Goal: Navigation & Orientation: Find specific page/section

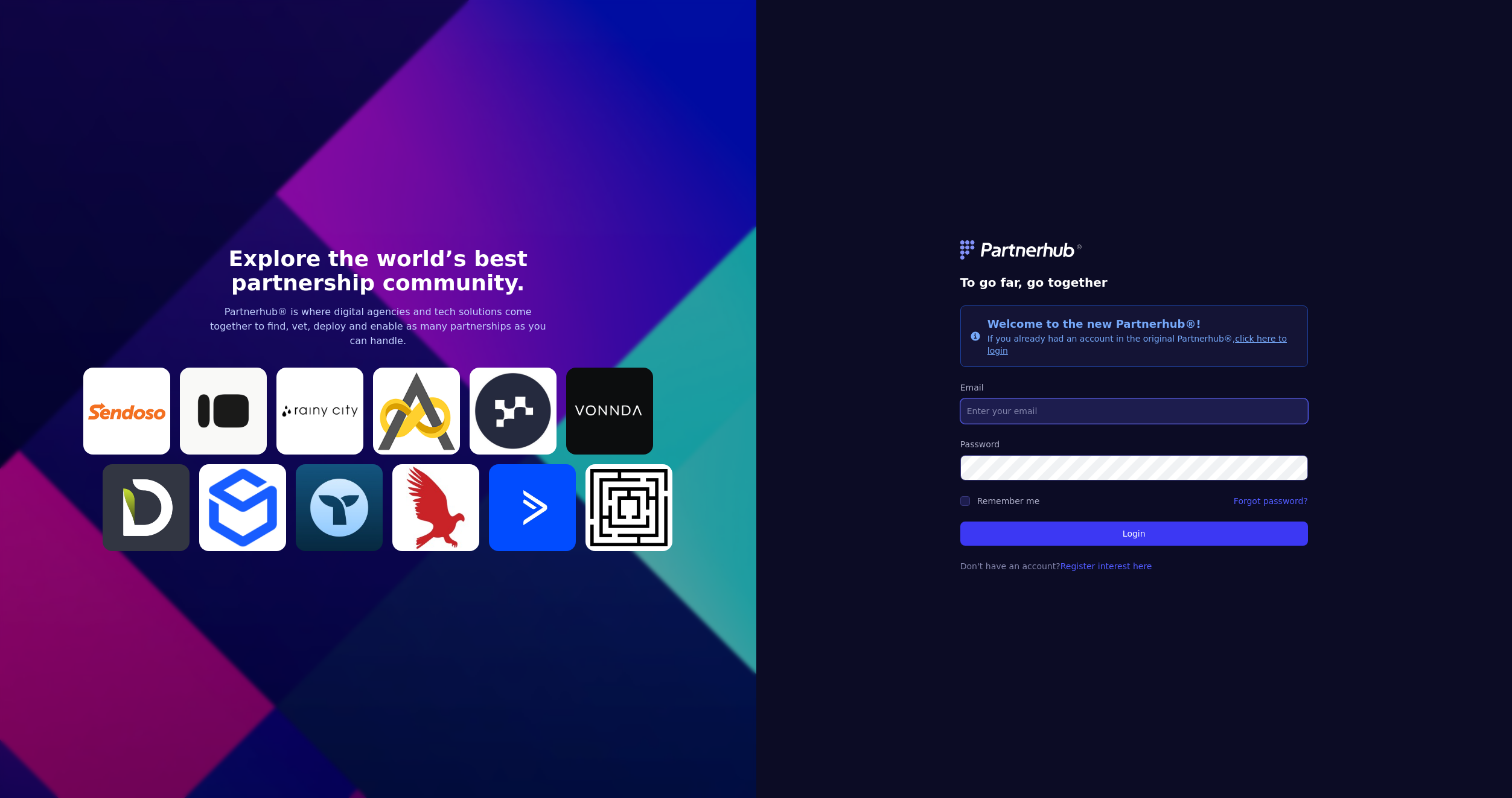
click at [1060, 407] on input "Email" at bounding box center [1135, 411] width 348 height 25
click at [0, 797] on com-1password-button at bounding box center [0, 798] width 0 height 0
type input "[PERSON_NAME][EMAIL_ADDRESS][PERSON_NAME][DOMAIN_NAME]"
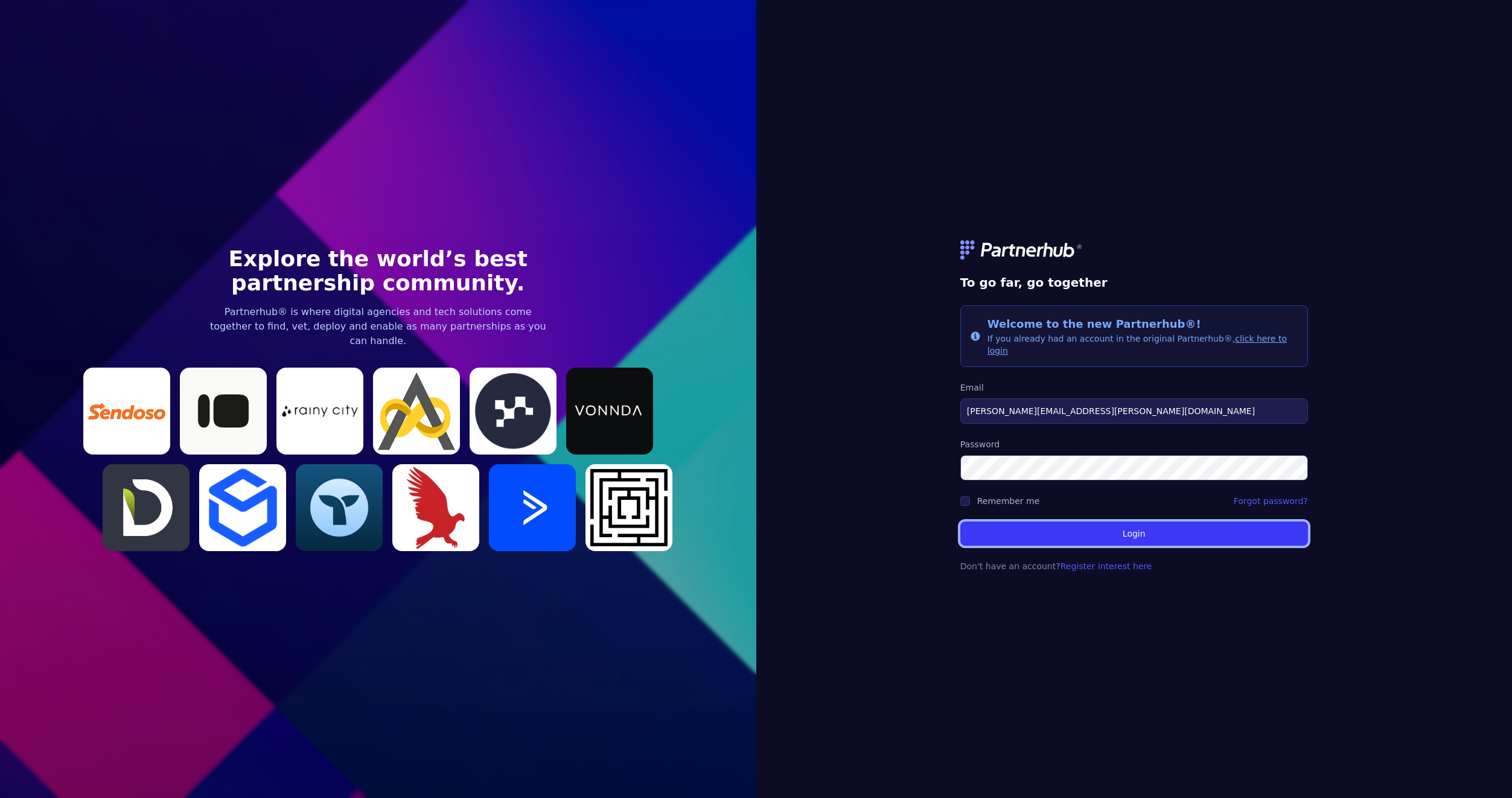
click at [1080, 523] on button "Login" at bounding box center [1135, 533] width 348 height 24
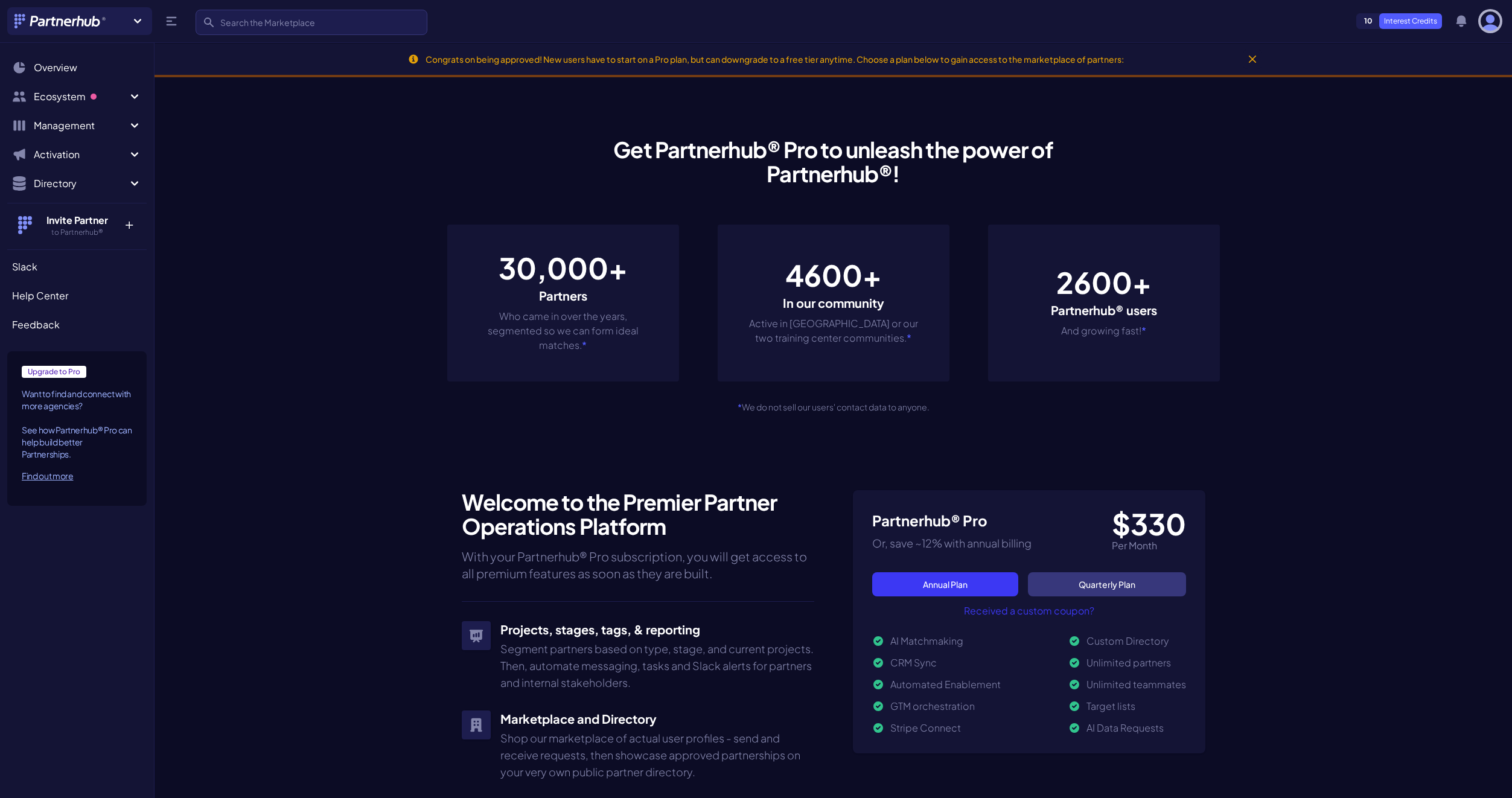
click at [1487, 25] on img "button" at bounding box center [1491, 21] width 20 height 20
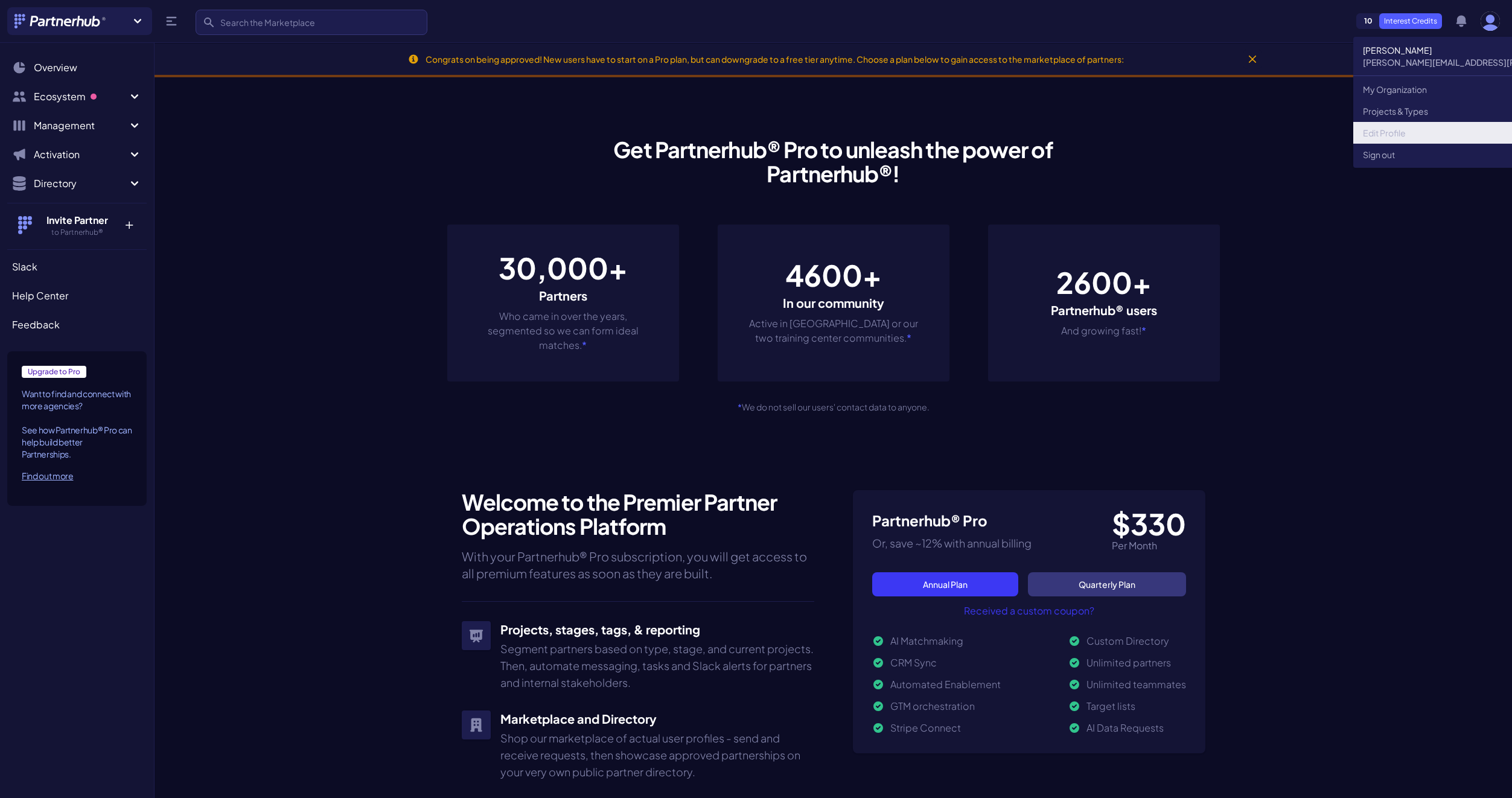
click at [1404, 133] on link "Edit Profile" at bounding box center [1504, 133] width 302 height 21
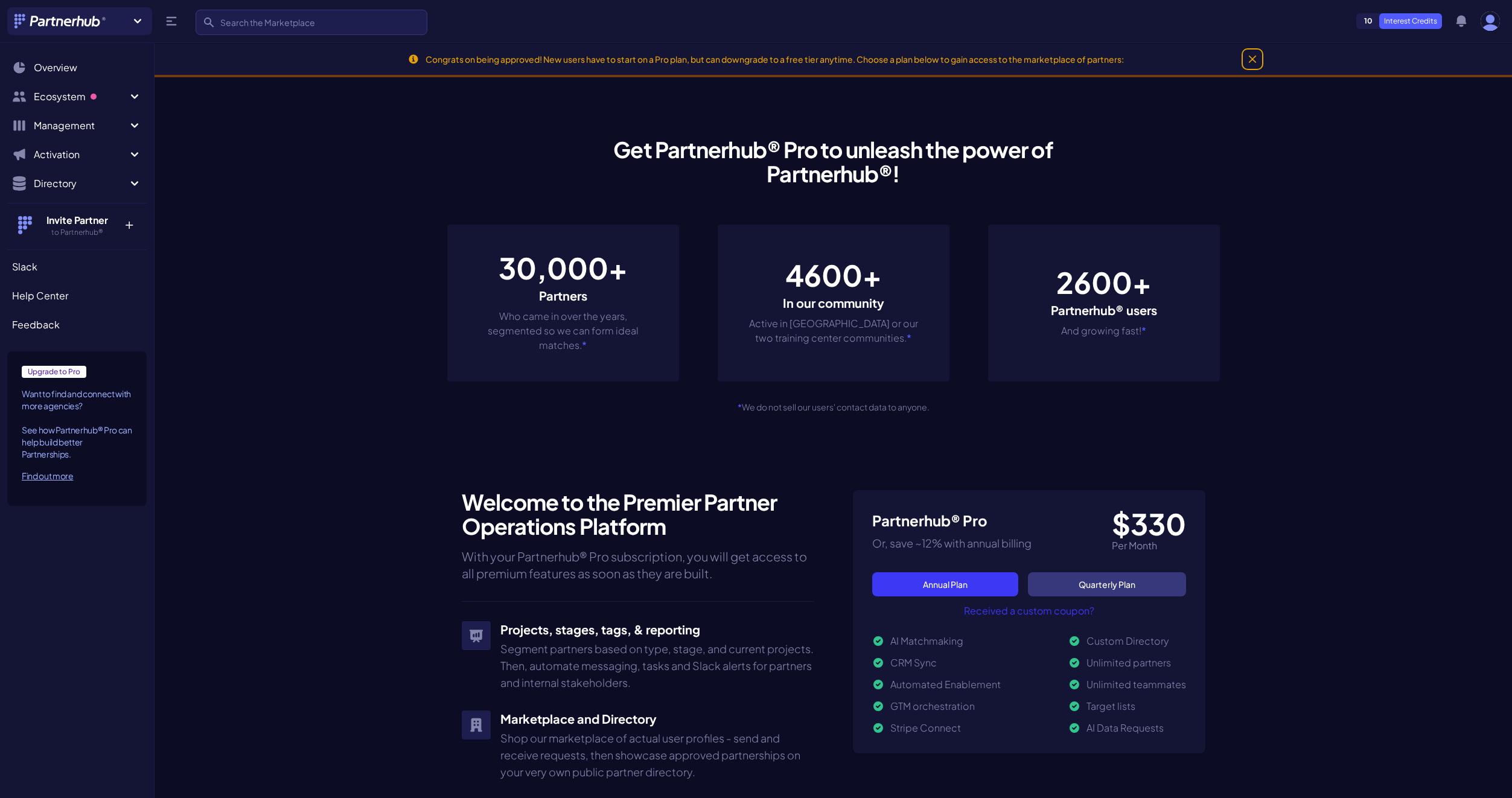
click at [1247, 59] on button "Dismiss" at bounding box center [1252, 59] width 20 height 20
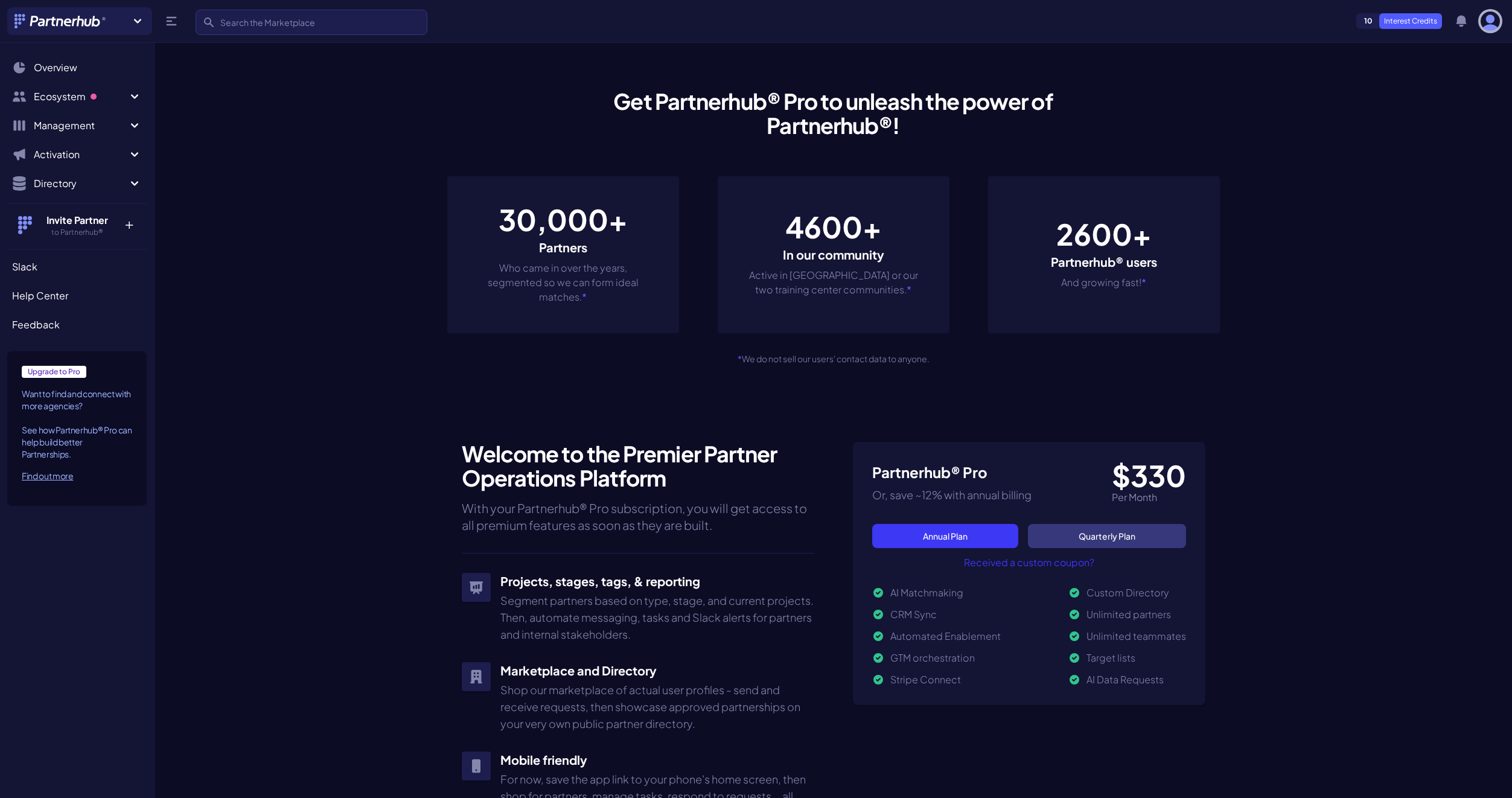
click at [1495, 25] on img "button" at bounding box center [1491, 21] width 20 height 20
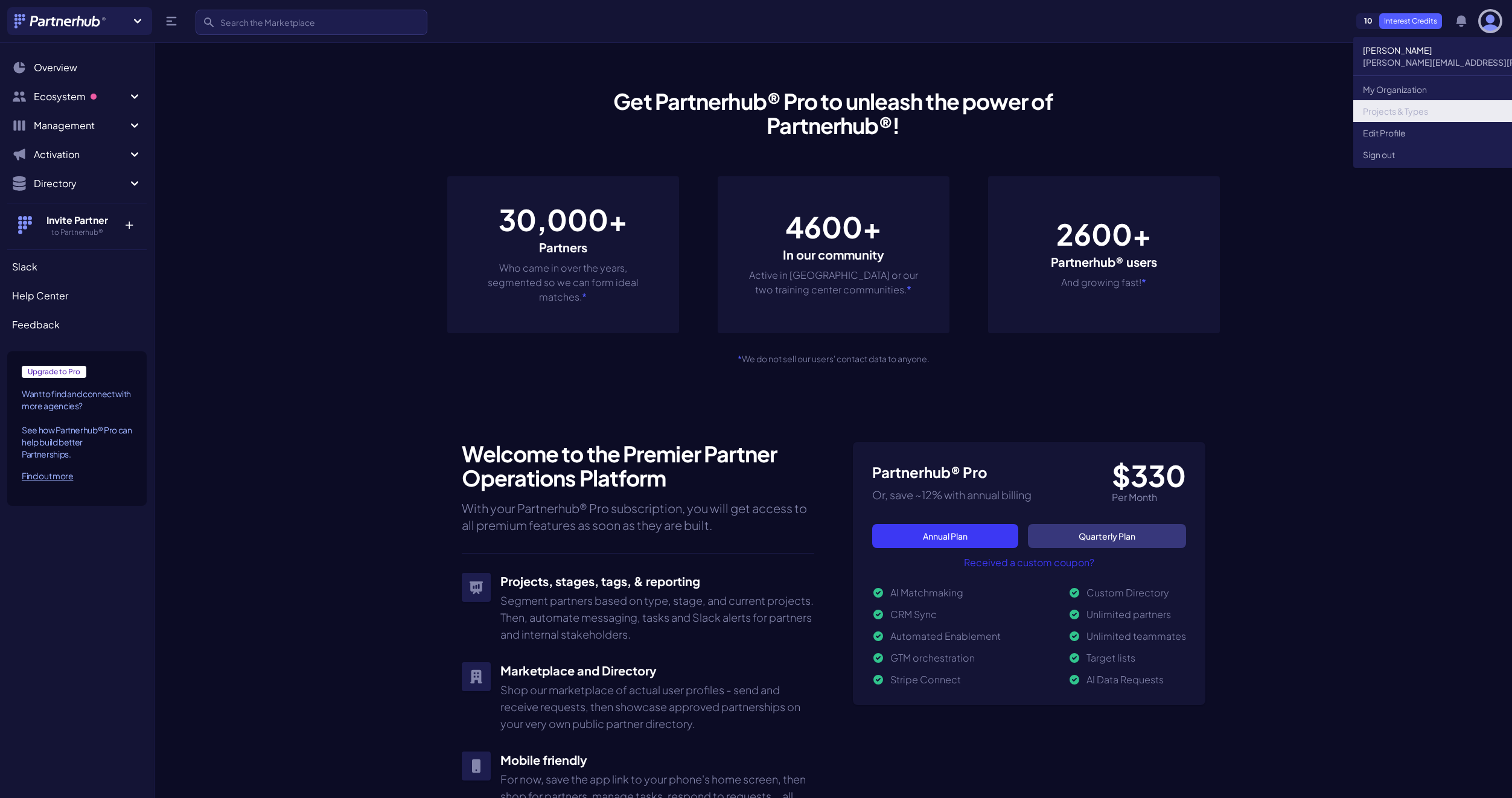
scroll to position [1, 0]
click at [1426, 132] on link "Edit Profile" at bounding box center [1504, 133] width 302 height 21
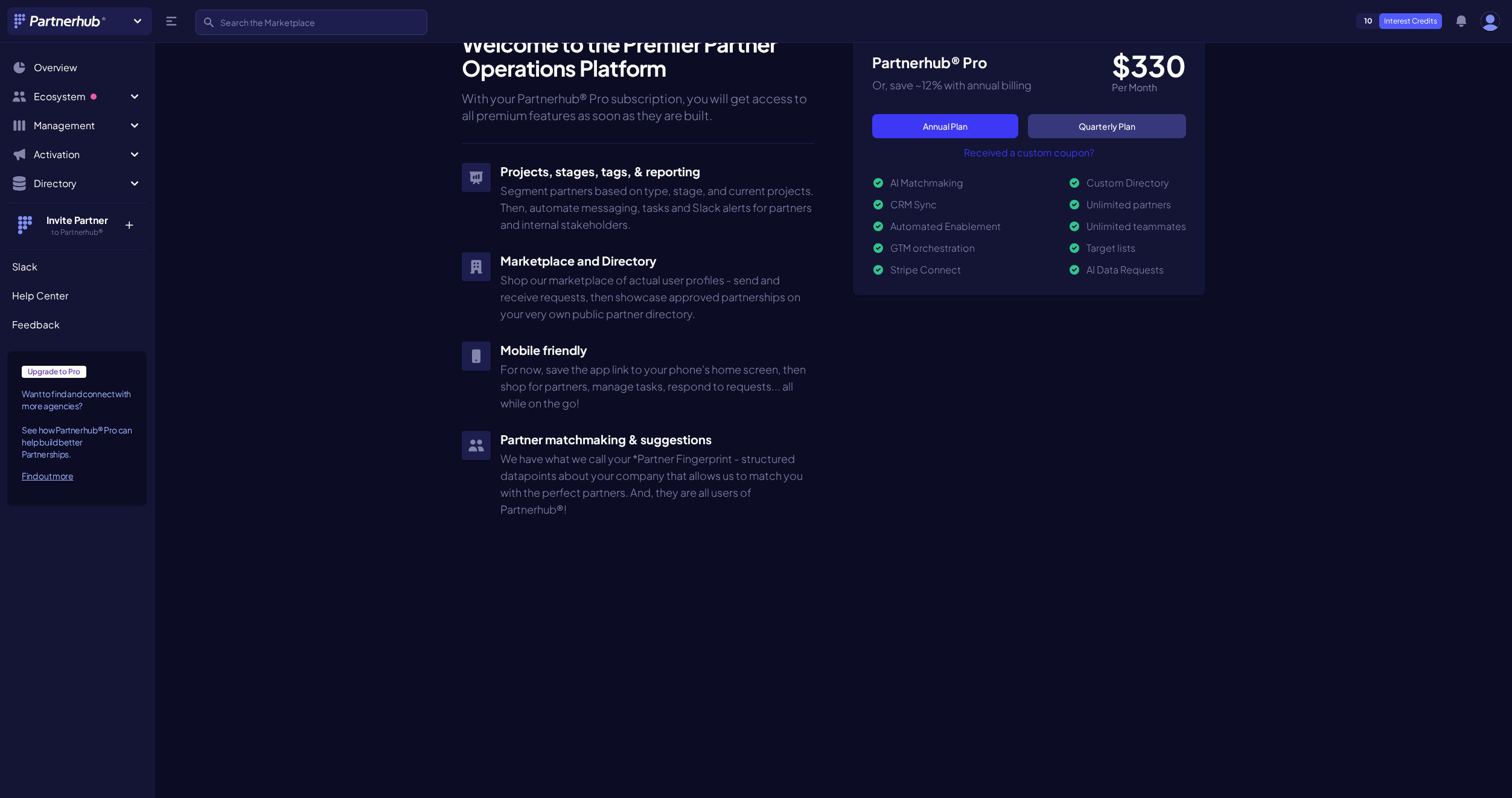
scroll to position [588, 0]
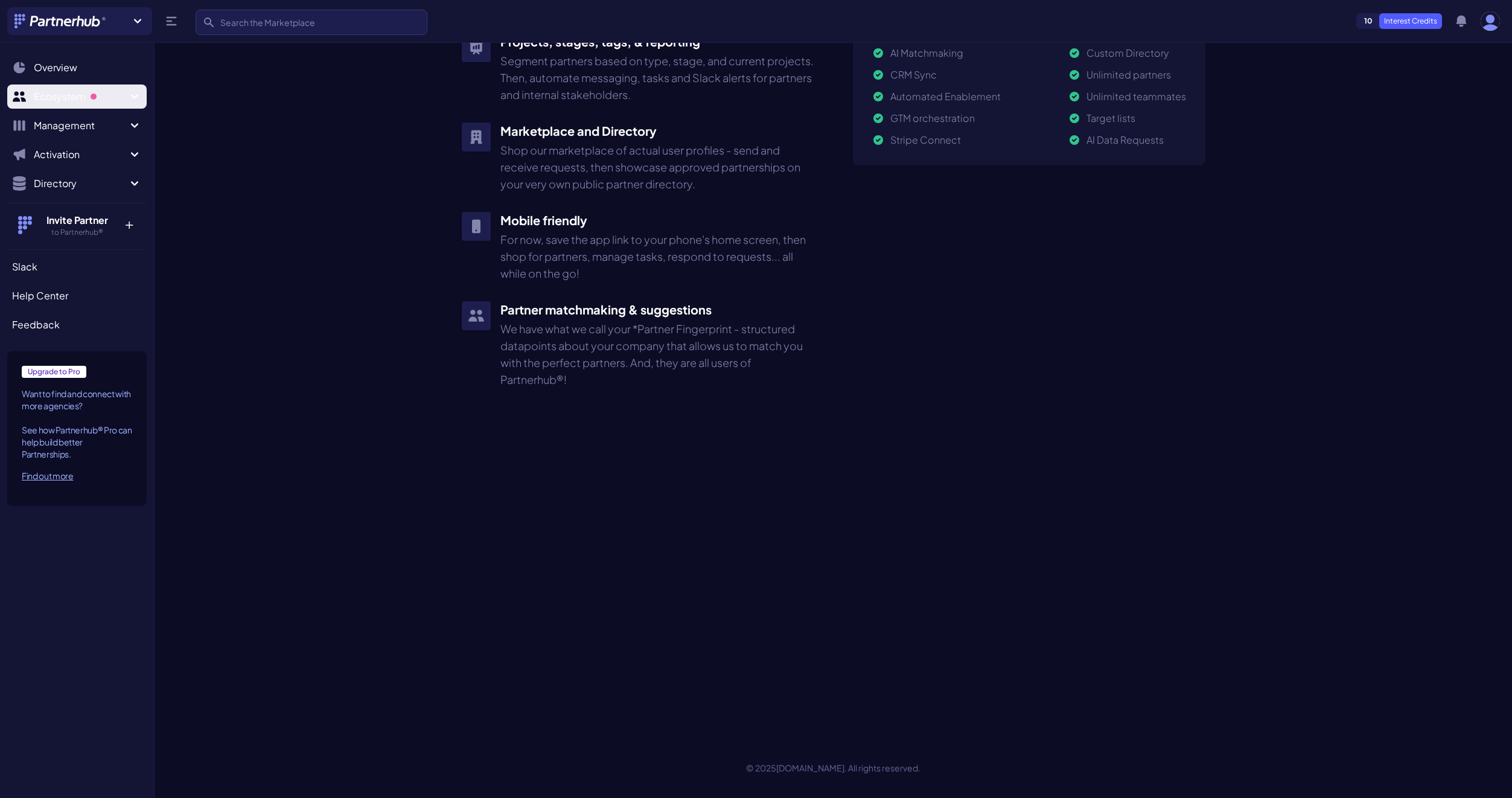
click at [64, 95] on span "Ecosystem" at bounding box center [80, 96] width 94 height 14
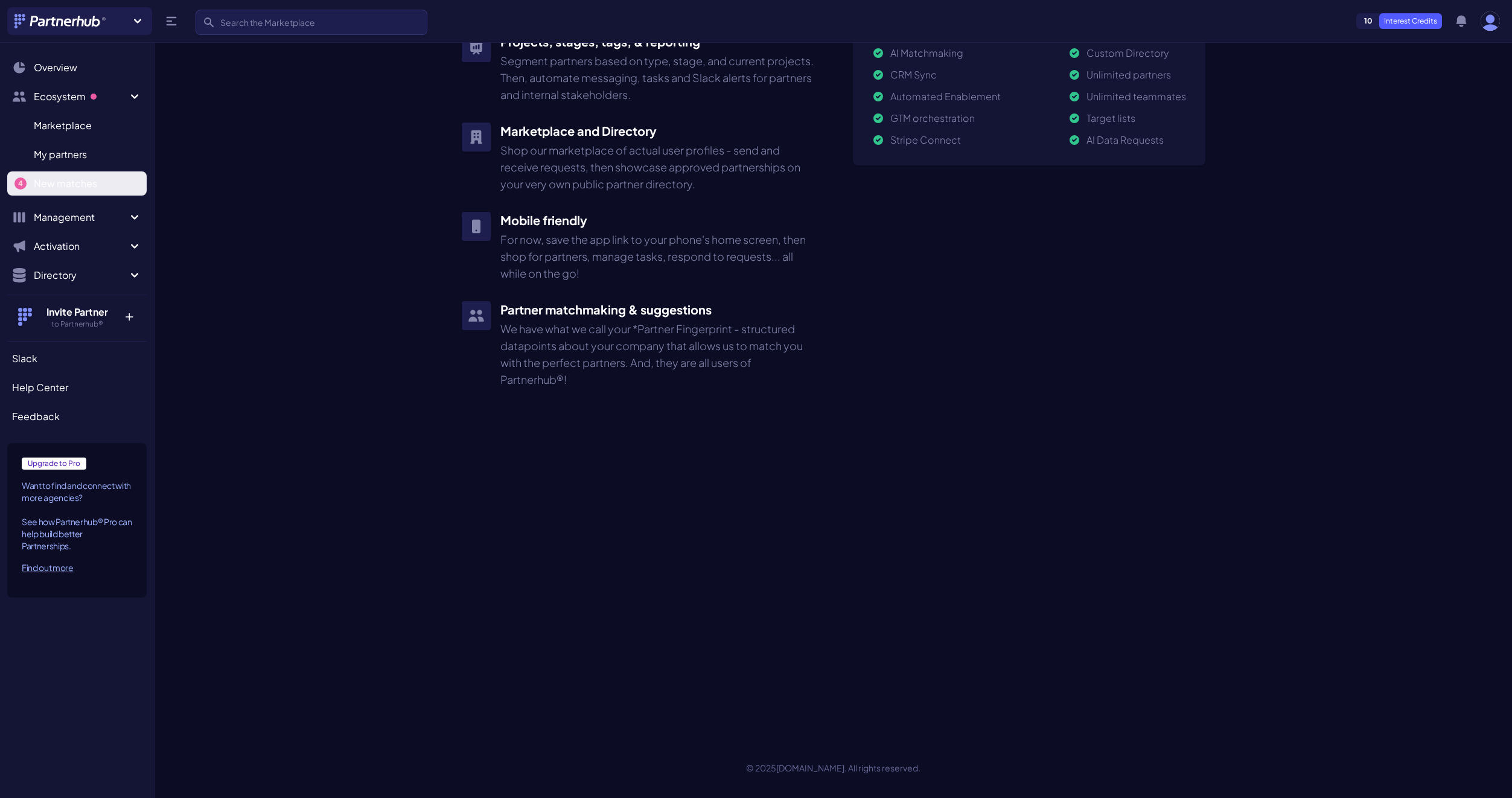
click at [57, 180] on span "New matches" at bounding box center [65, 184] width 63 height 14
